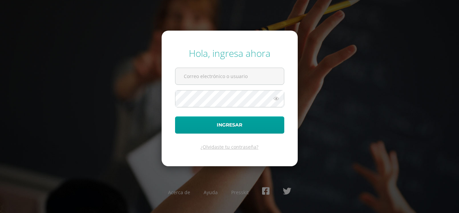
type input "[EMAIL_ADDRESS][DOMAIN_NAME]"
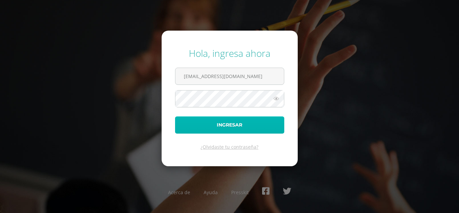
click at [206, 117] on button "Ingresar" at bounding box center [229, 124] width 109 height 17
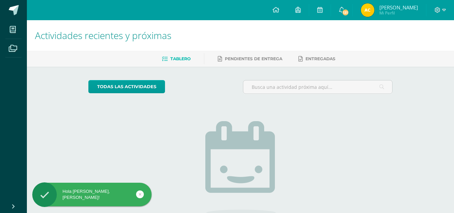
click at [375, 13] on img at bounding box center [367, 9] width 13 height 13
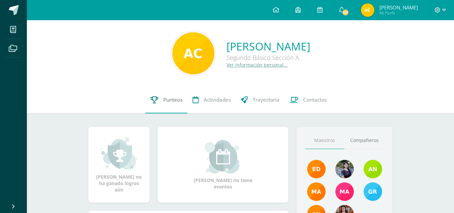
click at [158, 96] on link "Punteos" at bounding box center [167, 99] width 42 height 27
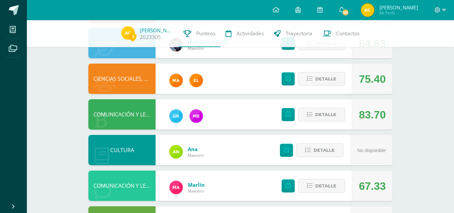
scroll to position [216, 0]
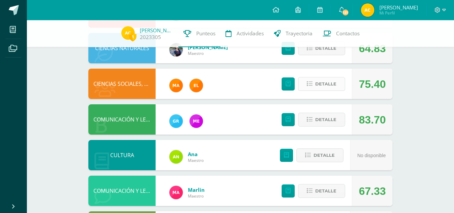
click at [326, 82] on span "Detalle" at bounding box center [325, 84] width 21 height 12
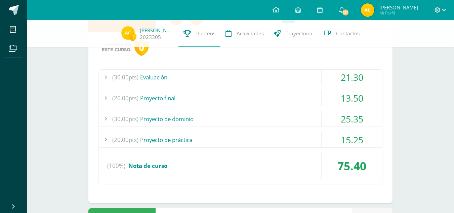
scroll to position [283, 0]
click at [343, 73] on div "21.30" at bounding box center [352, 76] width 61 height 15
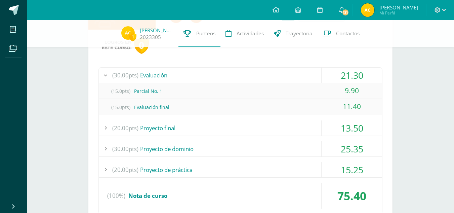
scroll to position [279, 0]
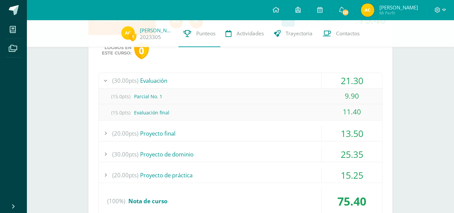
click at [349, 80] on div "21.30" at bounding box center [352, 80] width 61 height 15
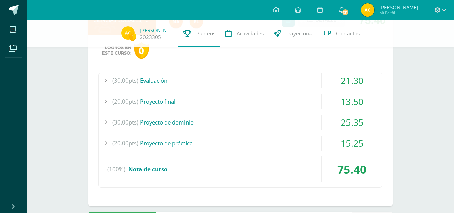
click at [358, 99] on div "13.50" at bounding box center [352, 101] width 61 height 15
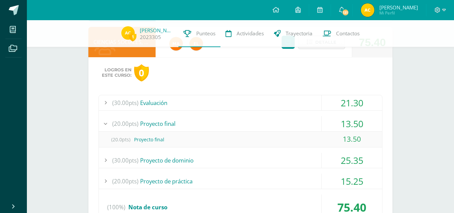
scroll to position [256, 0]
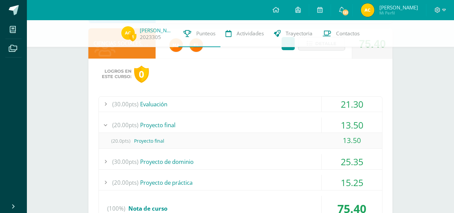
click at [356, 104] on div "21.30" at bounding box center [352, 103] width 61 height 15
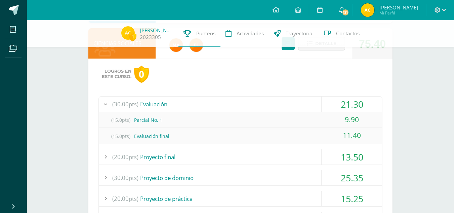
click at [356, 104] on div "21.30" at bounding box center [352, 103] width 61 height 15
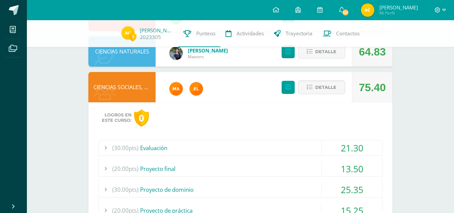
scroll to position [211, 0]
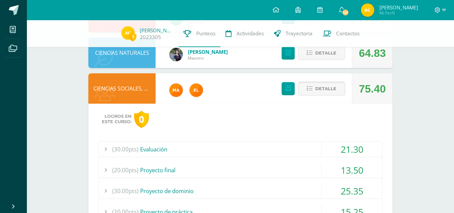
click at [326, 87] on span "Detalle" at bounding box center [325, 88] width 21 height 12
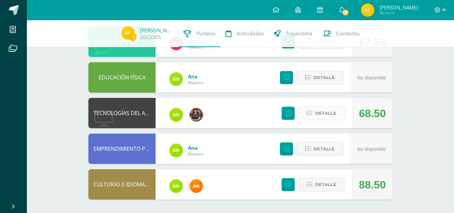
scroll to position [0, 0]
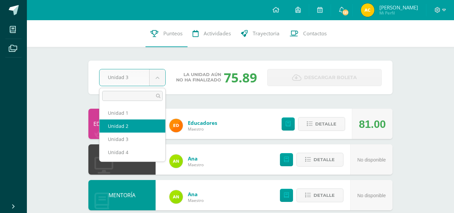
select select "Unidad 2"
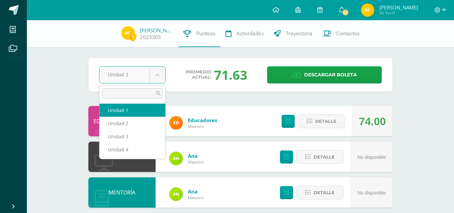
select select "Unidad 1"
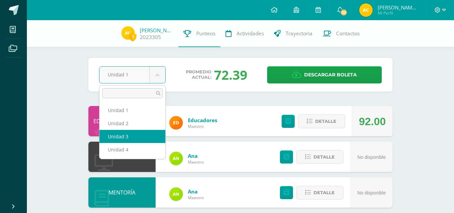
select select "Unidad 3"
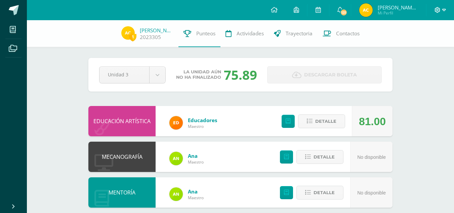
click at [442, 8] on icon at bounding box center [444, 10] width 4 height 6
click at [416, 43] on span "Cerrar sesión" at bounding box center [423, 45] width 30 height 6
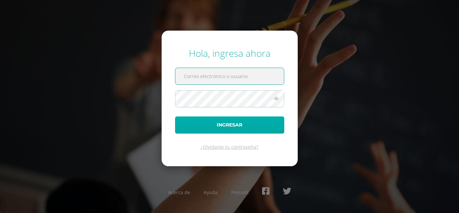
type input "[EMAIL_ADDRESS][DOMAIN_NAME]"
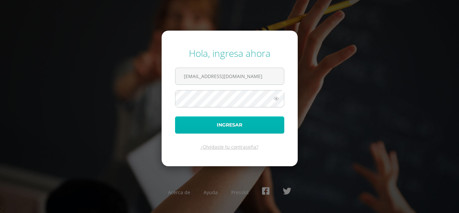
click at [209, 126] on button "Ingresar" at bounding box center [229, 124] width 109 height 17
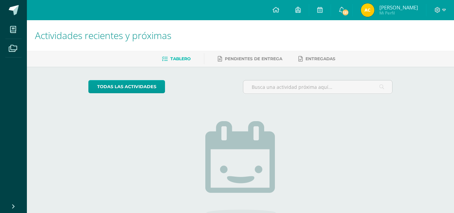
click at [375, 12] on img at bounding box center [367, 9] width 13 height 13
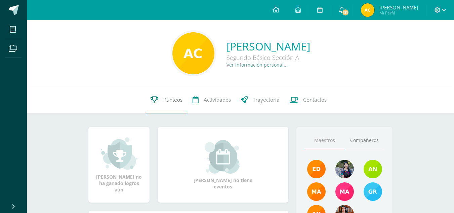
click at [166, 104] on link "Punteos" at bounding box center [167, 99] width 42 height 27
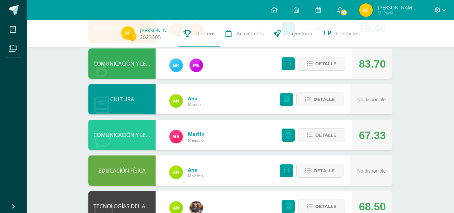
scroll to position [272, 0]
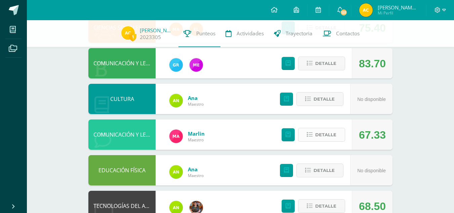
click at [329, 133] on span "Detalle" at bounding box center [325, 134] width 21 height 12
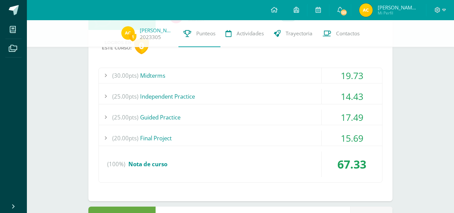
scroll to position [392, 0]
click at [335, 74] on div "19.73" at bounding box center [352, 75] width 61 height 15
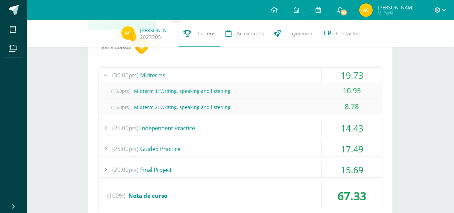
click at [335, 74] on div "19.73" at bounding box center [352, 75] width 61 height 15
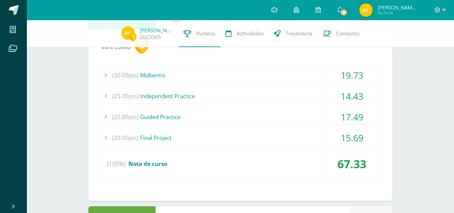
click at [337, 94] on div "14.43" at bounding box center [352, 95] width 61 height 15
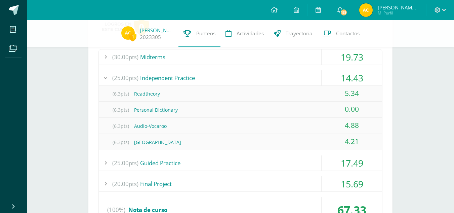
scroll to position [407, 0]
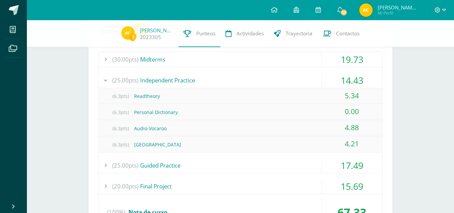
click at [347, 74] on div "14.43" at bounding box center [352, 80] width 61 height 15
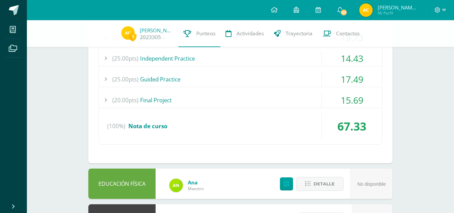
scroll to position [430, 0]
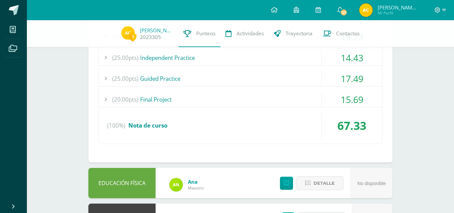
click at [347, 74] on div "17.49" at bounding box center [352, 78] width 61 height 15
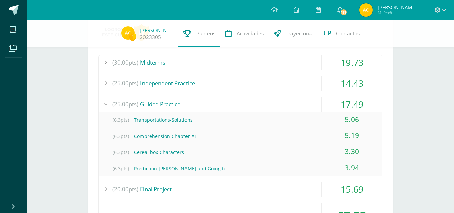
scroll to position [404, 0]
click at [351, 102] on div "17.49" at bounding box center [352, 104] width 61 height 15
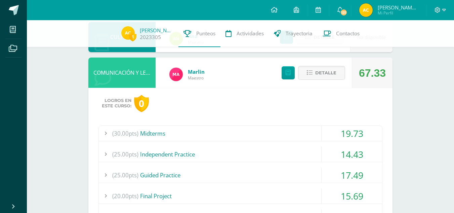
scroll to position [331, 0]
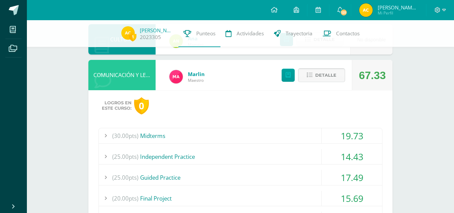
click at [319, 74] on span "Detalle" at bounding box center [325, 75] width 21 height 12
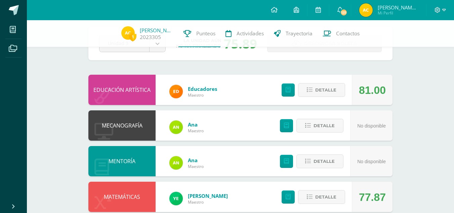
scroll to position [0, 0]
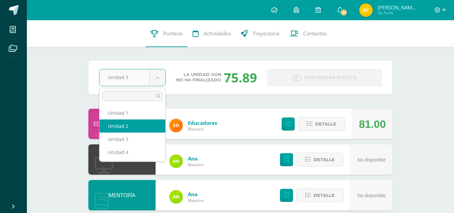
select select "Unidad 2"
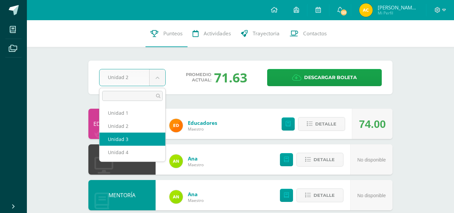
select select "Unidad 3"
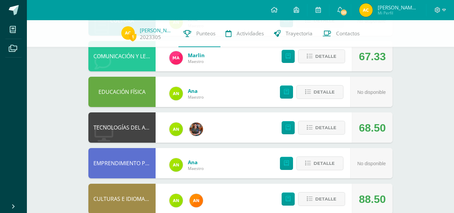
scroll to position [364, 0]
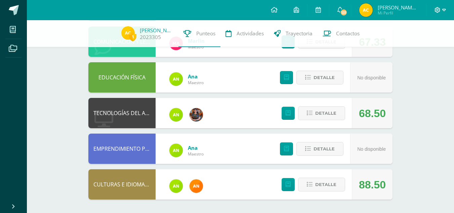
click at [442, 10] on span at bounding box center [440, 9] width 11 height 7
click at [428, 46] on span "Cerrar sesión" at bounding box center [423, 45] width 30 height 6
